Goal: Feedback & Contribution: Leave review/rating

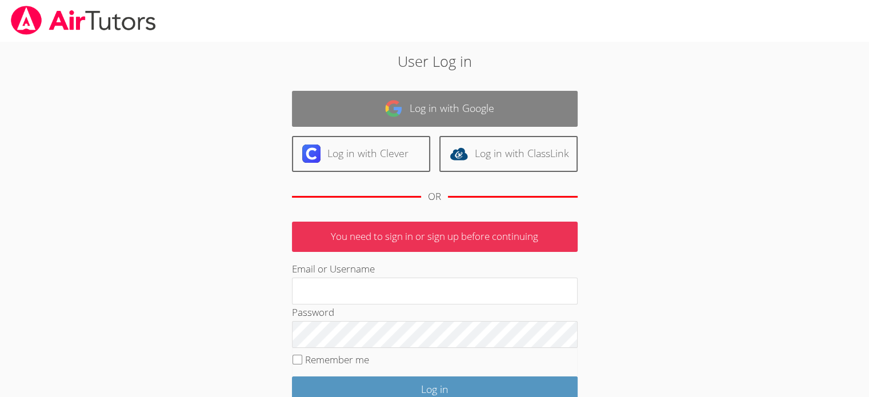
click at [399, 95] on link "Log in with Google" at bounding box center [435, 109] width 286 height 36
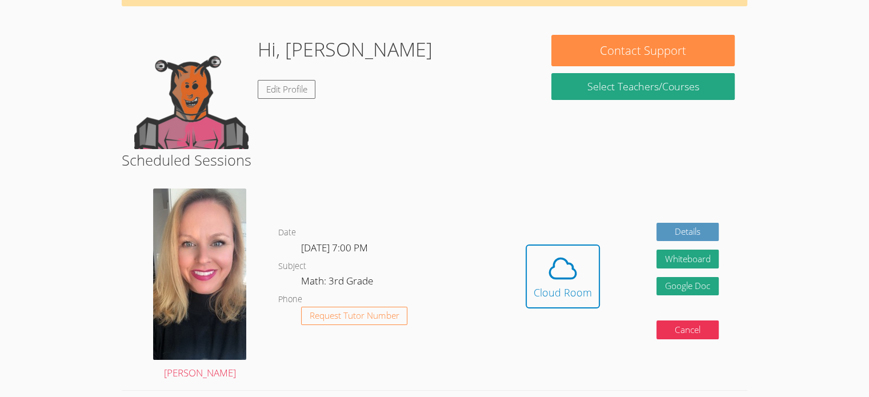
scroll to position [75, 0]
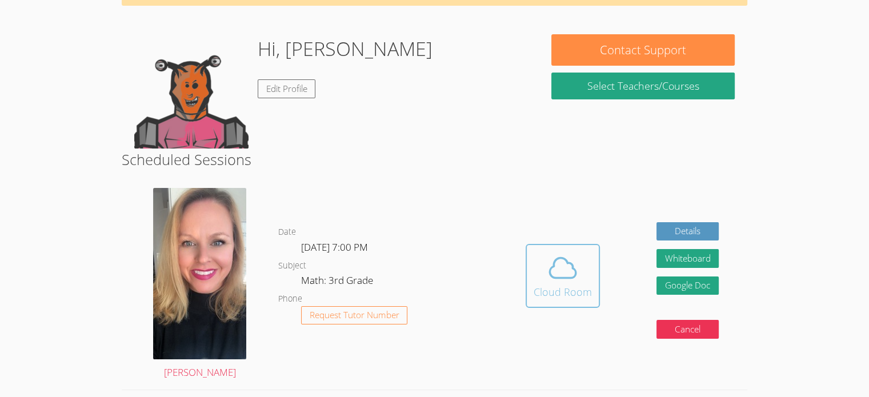
click at [567, 278] on icon at bounding box center [563, 268] width 26 height 20
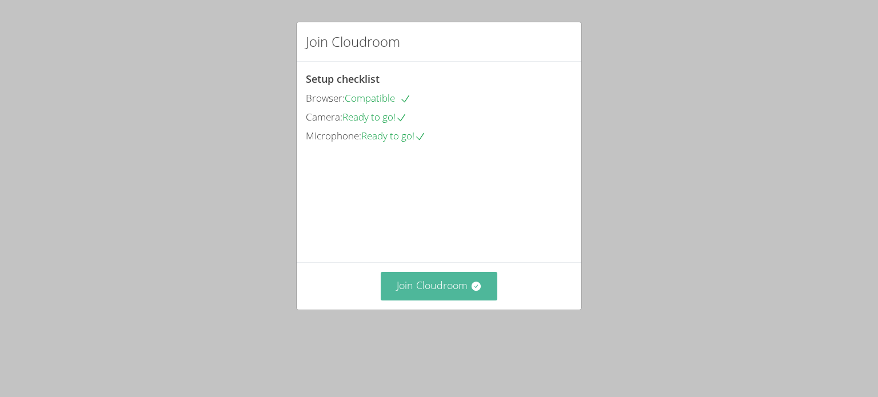
click at [470, 292] on icon at bounding box center [475, 286] width 11 height 11
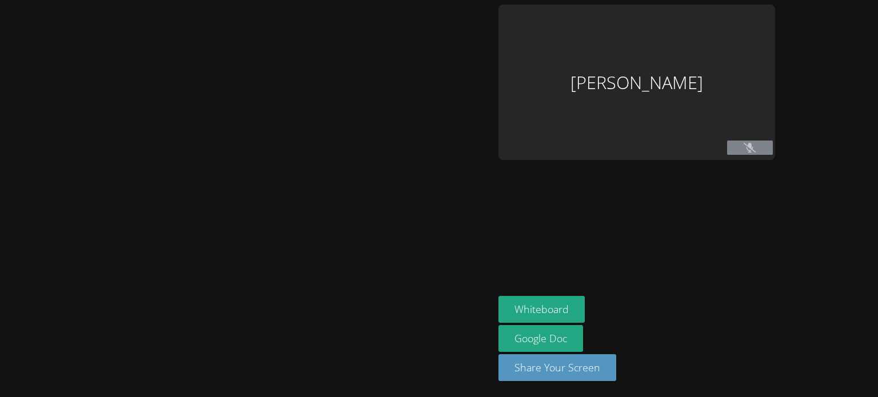
click at [454, 322] on div at bounding box center [247, 199] width 485 height 388
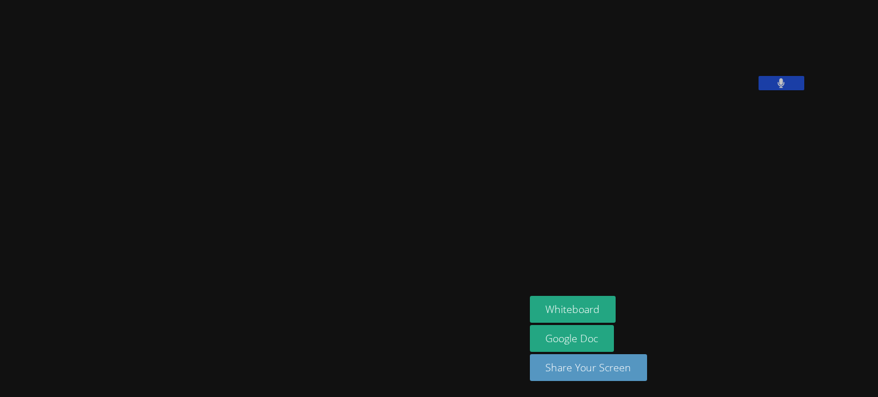
drag, startPoint x: 471, startPoint y: 292, endPoint x: 466, endPoint y: 286, distance: 7.3
click at [348, 292] on video at bounding box center [262, 176] width 171 height 290
click at [348, 139] on video at bounding box center [262, 176] width 171 height 290
drag, startPoint x: 414, startPoint y: 142, endPoint x: 461, endPoint y: 218, distance: 89.6
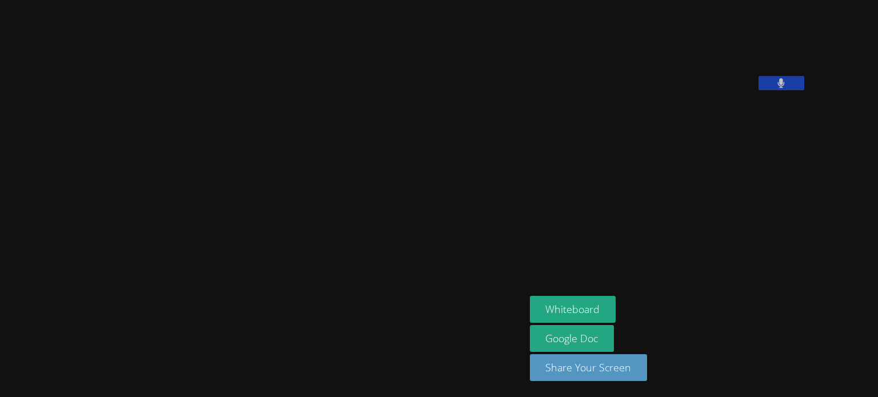
click at [348, 218] on video at bounding box center [262, 176] width 171 height 290
click at [348, 217] on video at bounding box center [262, 176] width 171 height 290
click at [348, 219] on video at bounding box center [262, 176] width 171 height 290
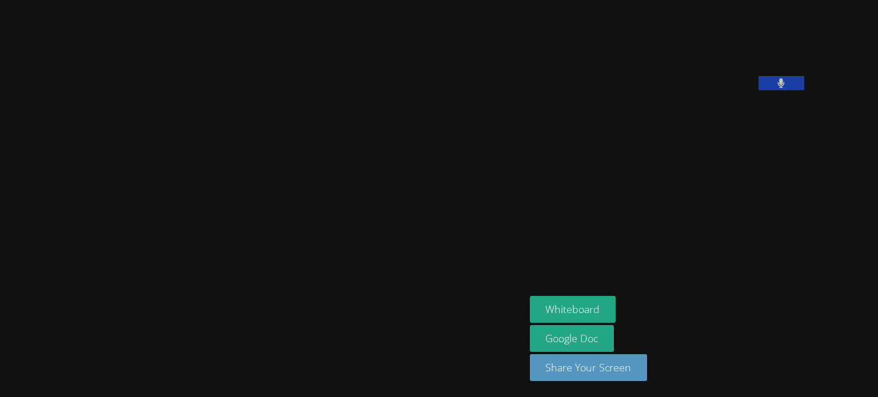
click at [348, 219] on video at bounding box center [262, 176] width 171 height 290
click at [877, 385] on div "Asia Mason Asia Mason Rayan Rana Whiteboard Google Doc Share Your Screen" at bounding box center [439, 198] width 878 height 397
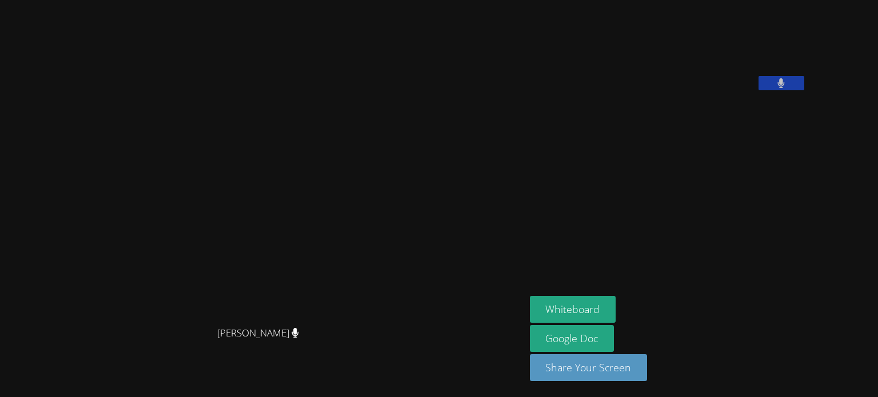
click at [877, 385] on div "Asia Mason Asia Mason Rayan Rana Whiteboard Google Doc Share Your Screen" at bounding box center [439, 198] width 878 height 397
drag, startPoint x: 355, startPoint y: 74, endPoint x: 613, endPoint y: 187, distance: 280.7
click at [613, 187] on aside "Rayan Rana Whiteboard Google Doc Share Your Screen" at bounding box center [668, 198] width 286 height 397
drag, startPoint x: 456, startPoint y: 342, endPoint x: 493, endPoint y: 411, distance: 78.0
click at [493, 397] on html "Asia Mason Asia Mason Rayan Rana Whiteboard Google Doc Share Your Screen Got it" at bounding box center [439, 198] width 878 height 397
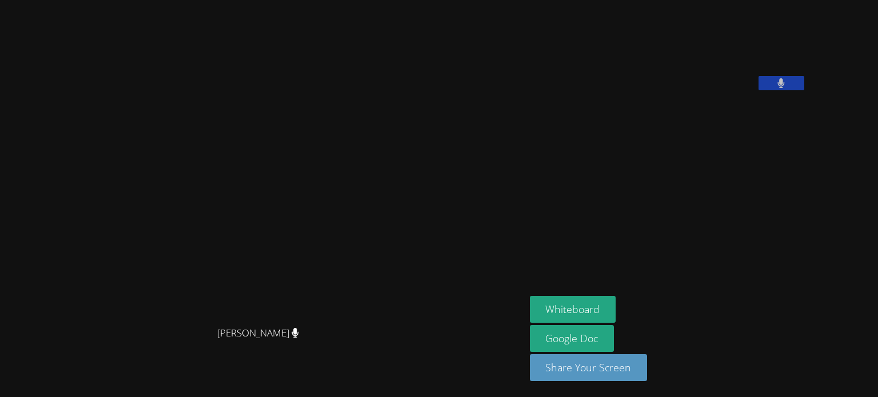
click at [811, 215] on aside "Rayan Rana Whiteboard Google Doc Share Your Screen" at bounding box center [668, 198] width 286 height 397
drag, startPoint x: 263, startPoint y: 354, endPoint x: 224, endPoint y: 378, distance: 45.7
click at [224, 366] on div "[PERSON_NAME]" at bounding box center [263, 344] width 516 height 46
click at [323, 385] on div "Asia Mason Asia Mason" at bounding box center [263, 199] width 516 height 388
drag, startPoint x: 258, startPoint y: 343, endPoint x: 315, endPoint y: 354, distance: 57.5
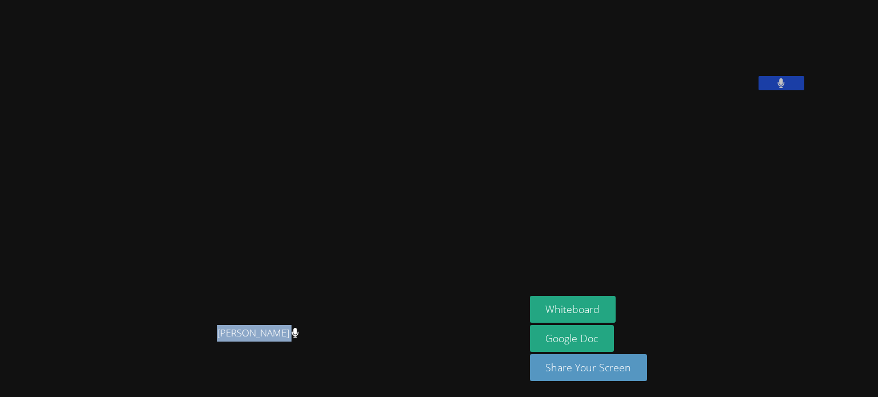
click at [299, 342] on span "[PERSON_NAME]" at bounding box center [258, 333] width 82 height 17
click at [806, 317] on div "Whiteboard Google Doc Share Your Screen" at bounding box center [668, 343] width 277 height 94
drag, startPoint x: 824, startPoint y: 317, endPoint x: 818, endPoint y: 303, distance: 14.9
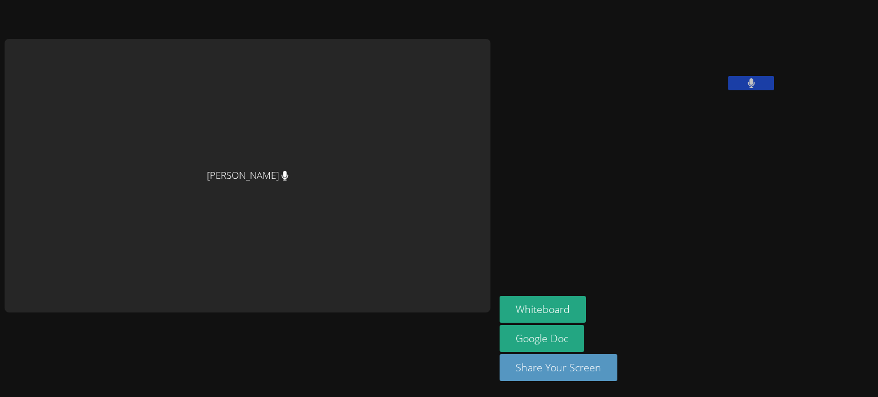
drag, startPoint x: 818, startPoint y: 303, endPoint x: 825, endPoint y: 323, distance: 21.0
click at [825, 323] on div "Asia Mason Rayan Rana Whiteboard Google Doc Share Your Screen" at bounding box center [439, 198] width 878 height 397
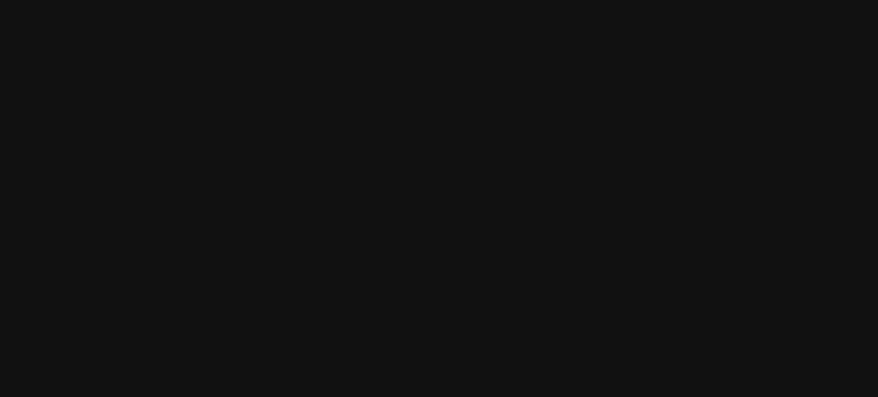
drag, startPoint x: 331, startPoint y: 244, endPoint x: 310, endPoint y: 244, distance: 21.1
click at [310, 244] on video at bounding box center [262, 176] width 171 height 290
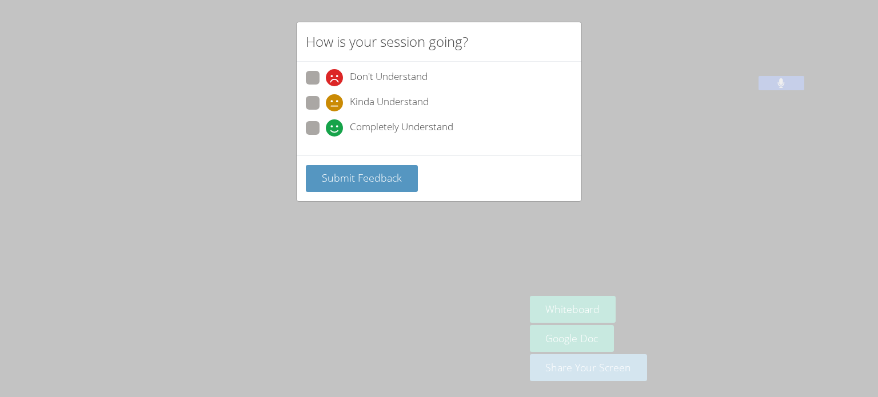
click at [407, 126] on span "Completely Understand" at bounding box center [401, 127] width 103 height 17
click at [335, 126] on input "Completely Understand" at bounding box center [331, 126] width 10 height 10
radio input "true"
click at [390, 177] on span "Submit Feedback" at bounding box center [362, 178] width 80 height 14
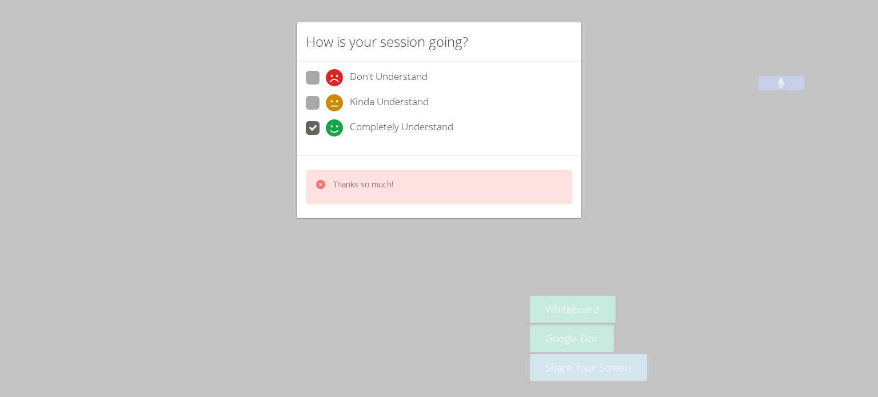
click at [400, 185] on div "Thanks so much!" at bounding box center [439, 187] width 266 height 35
click at [342, 181] on video at bounding box center [262, 176] width 171 height 290
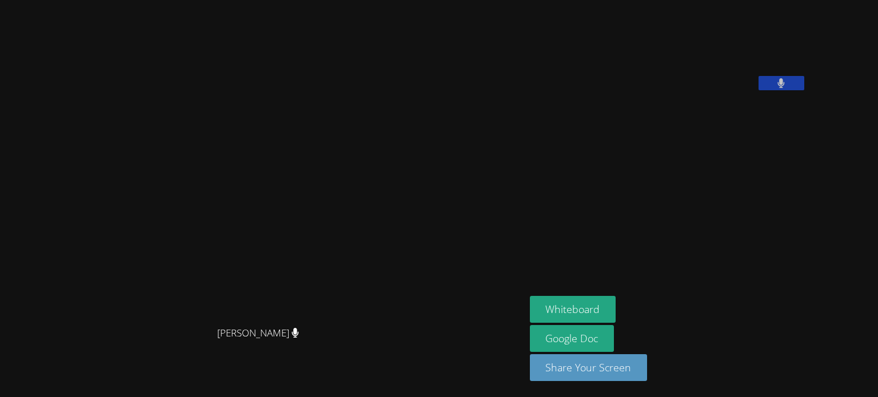
drag, startPoint x: 335, startPoint y: 231, endPoint x: 353, endPoint y: 315, distance: 85.4
click at [348, 315] on video at bounding box center [262, 176] width 171 height 290
drag, startPoint x: 75, startPoint y: 409, endPoint x: 693, endPoint y: 367, distance: 618.5
click at [693, 367] on div "Asia Mason Asia Mason Rayan Rana Whiteboard Google Doc Share Your Screen" at bounding box center [439, 198] width 878 height 397
